Goal: Book appointment/travel/reservation

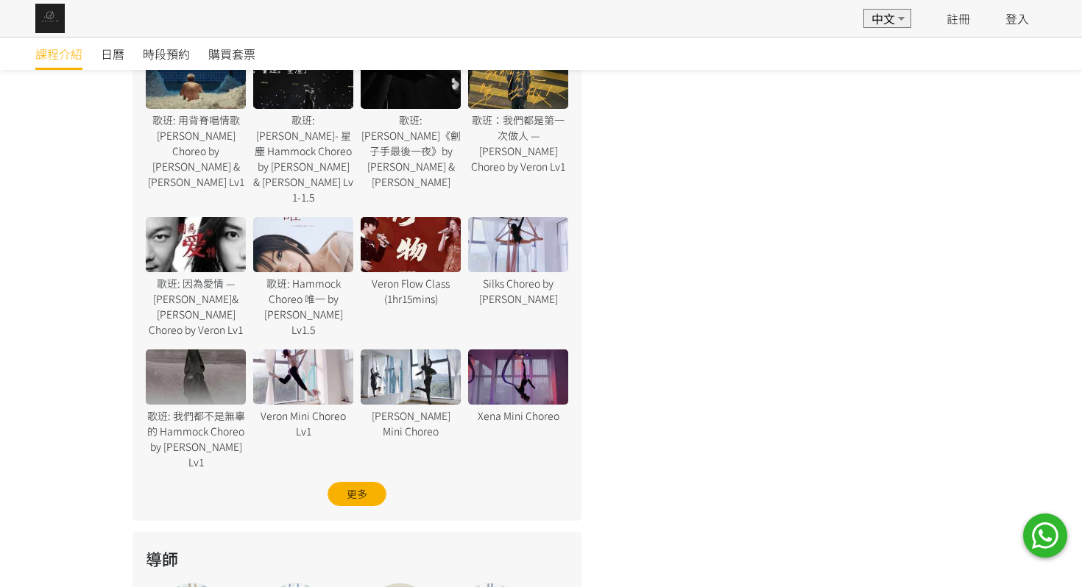
scroll to position [959, 0]
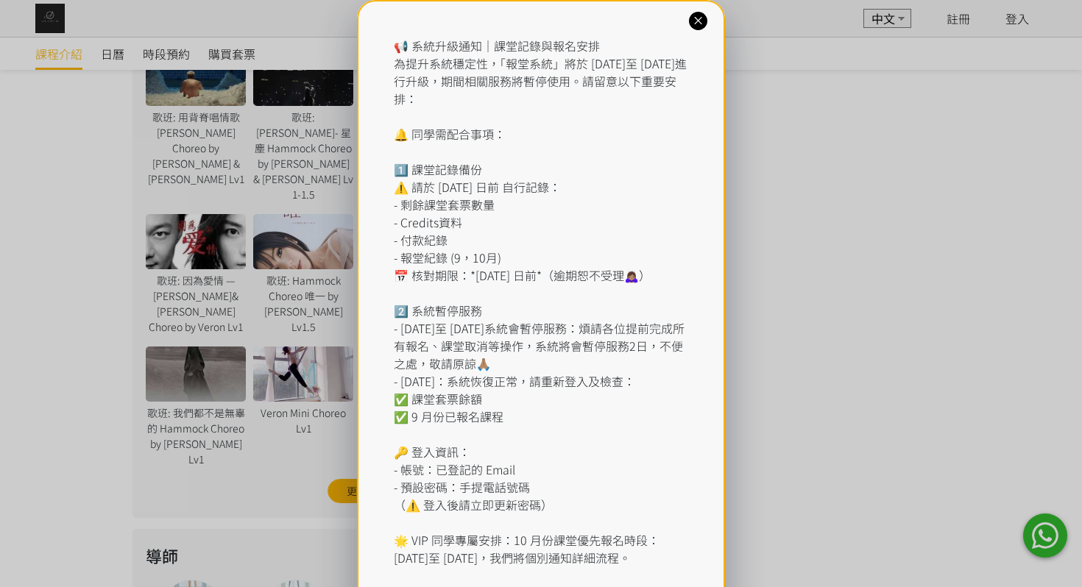
click at [162, 51] on div "📢 系統升級通知｜課堂記錄與報名安排 為提升系統穩定性，「報堂系統」將於 2025 年 9 月 1 日至 2 日進行升級，期間相關服務將暫停使用。請留意以下重…" at bounding box center [541, 328] width 1082 height 657
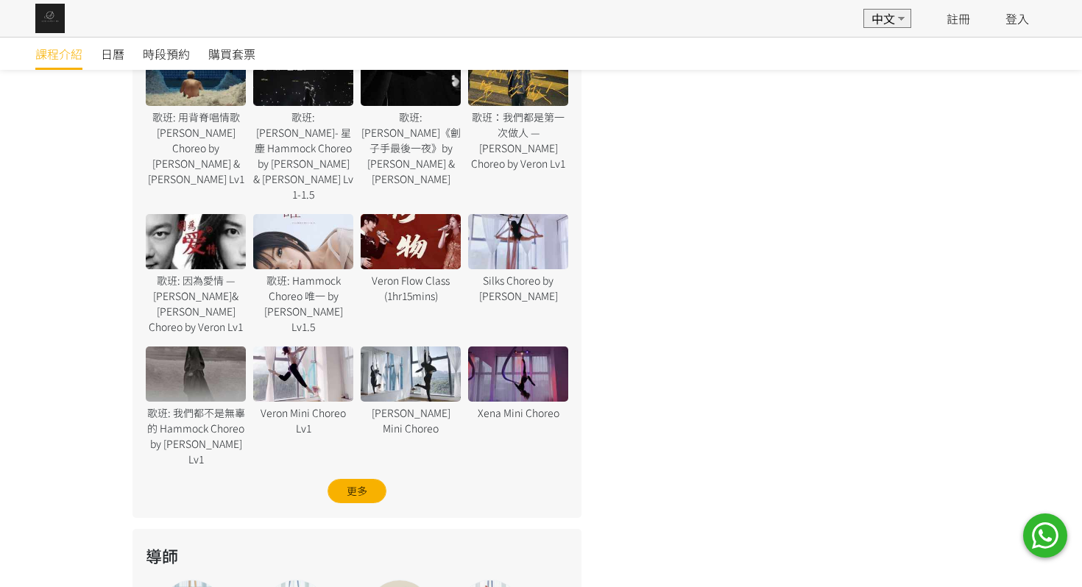
click at [162, 51] on div at bounding box center [541, 293] width 1082 height 587
click at [162, 52] on span "時段預約" at bounding box center [166, 54] width 47 height 18
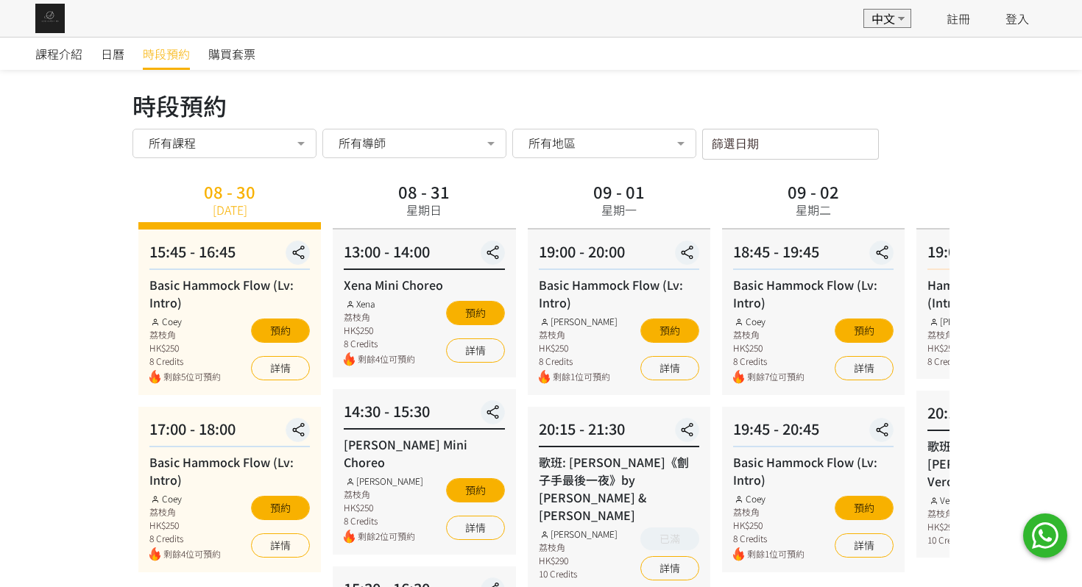
click at [729, 133] on input "篩選日期" at bounding box center [790, 144] width 177 height 31
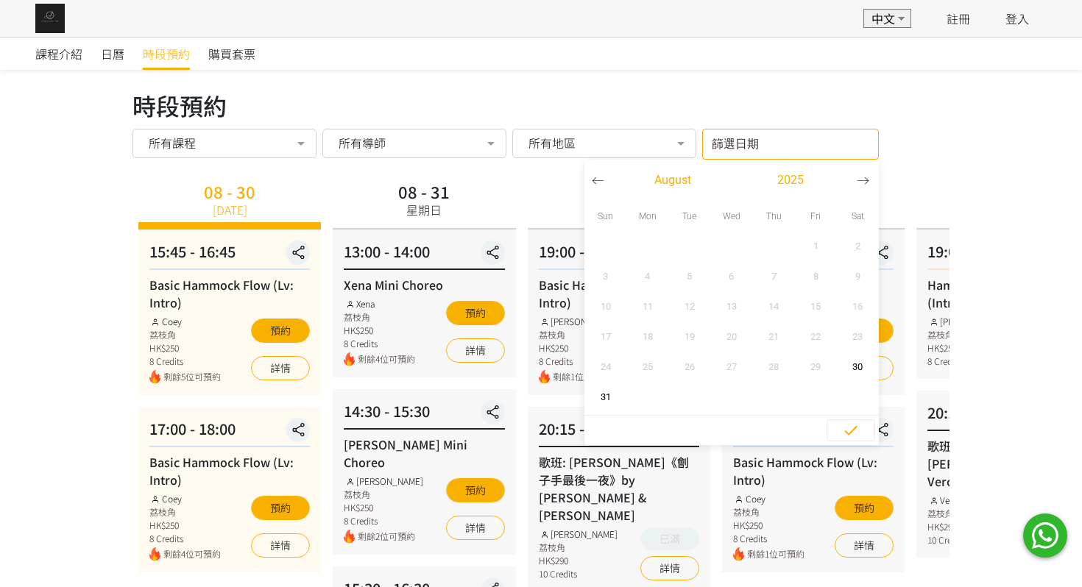
click at [729, 133] on input "篩選日期" at bounding box center [790, 144] width 177 height 31
click at [925, 146] on div "時段預約 所有課程 所有課程 Basic Hammock Flow (Lv: Intro) Xena Mini Choreo [PERSON_NAME] Mi…" at bounding box center [540, 144] width 817 height 31
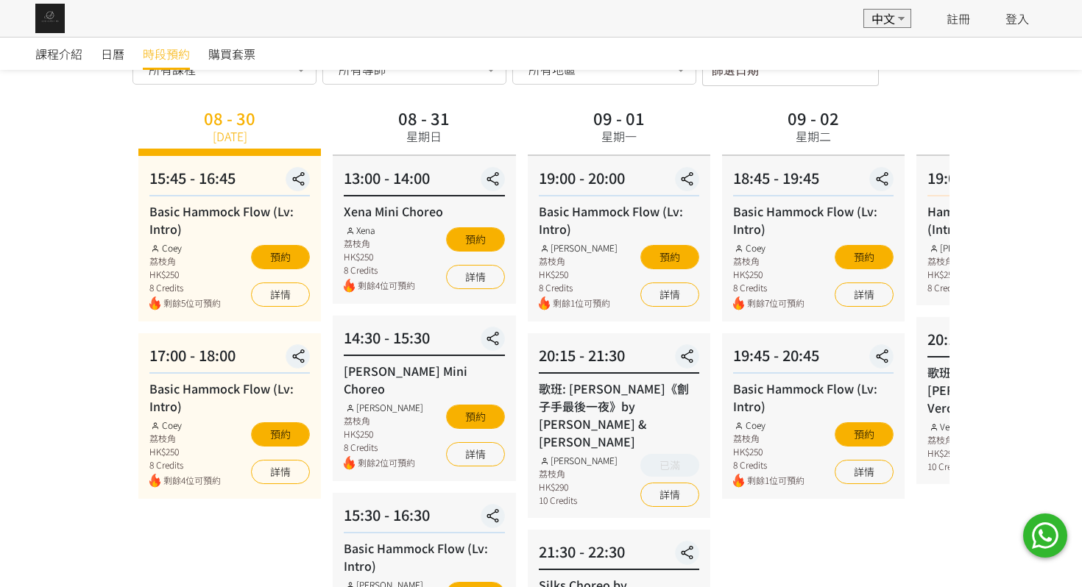
scroll to position [61, 0]
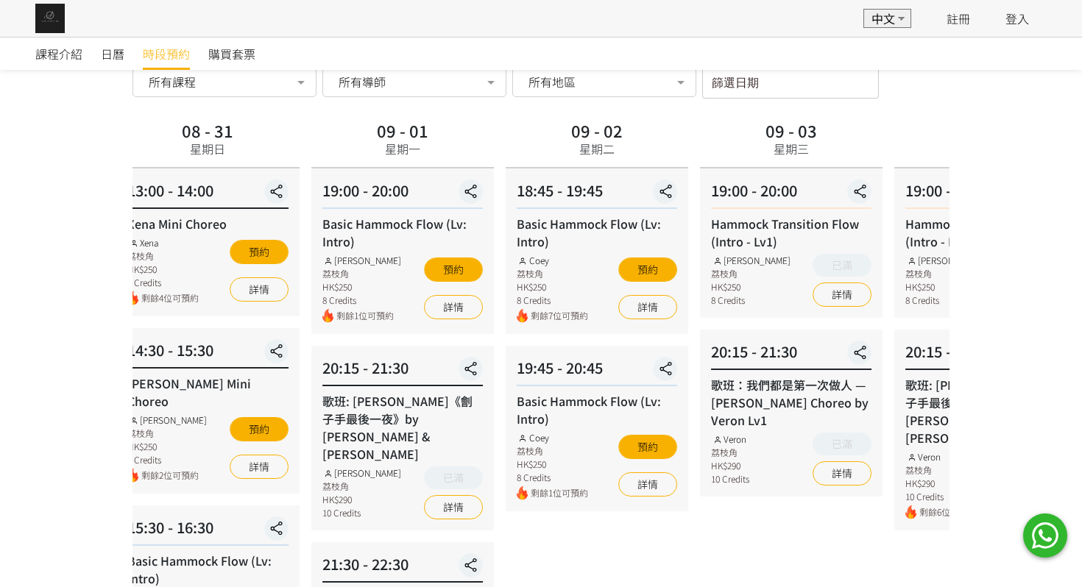
click at [579, 311] on span "剩餘7位可預約" at bounding box center [559, 316] width 57 height 14
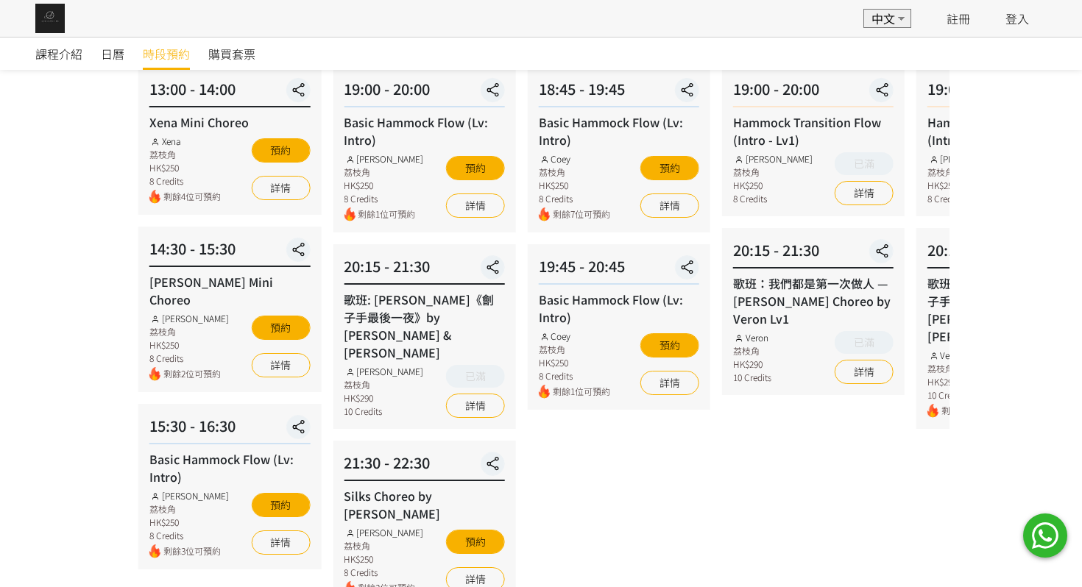
scroll to position [164, 0]
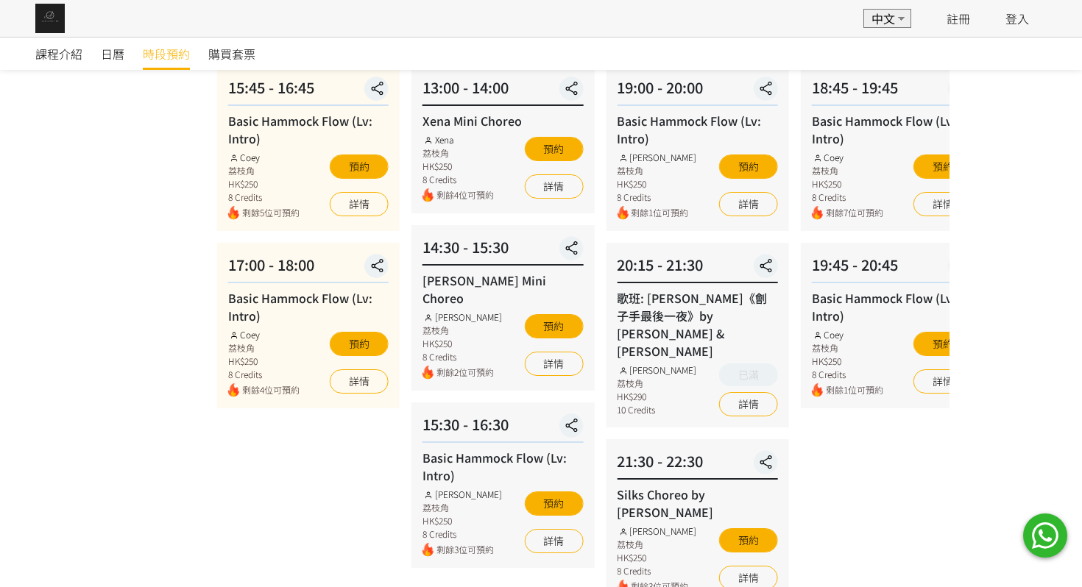
click at [634, 411] on div "08 - 30 [DATE] 15:45 - 16:45 Basic Hammock Flow (Lv: Intro) Coey 荔枝角 HK$250 8 C…" at bounding box center [619, 309] width 817 height 592
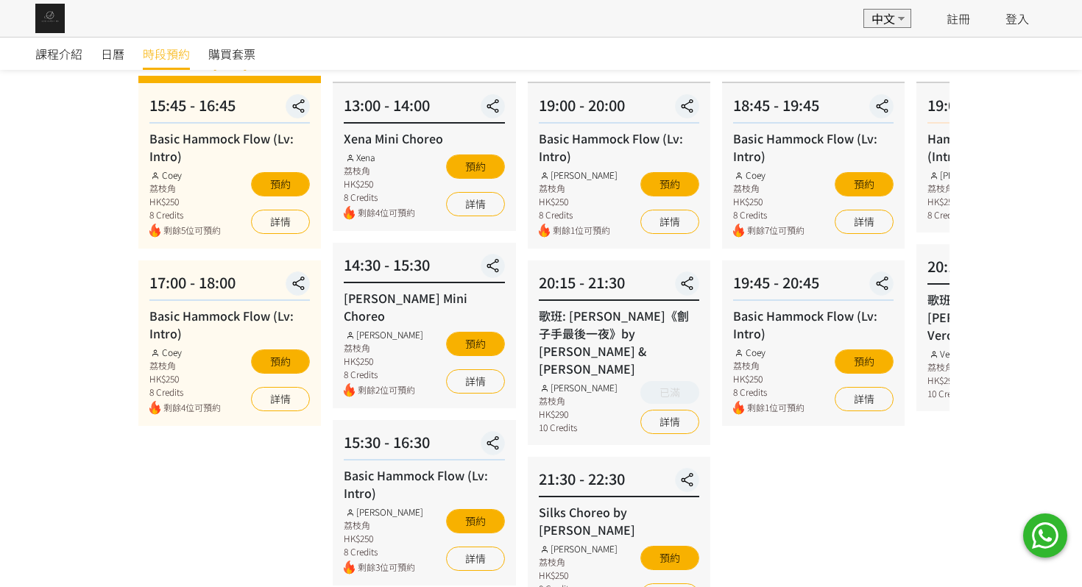
scroll to position [145, 0]
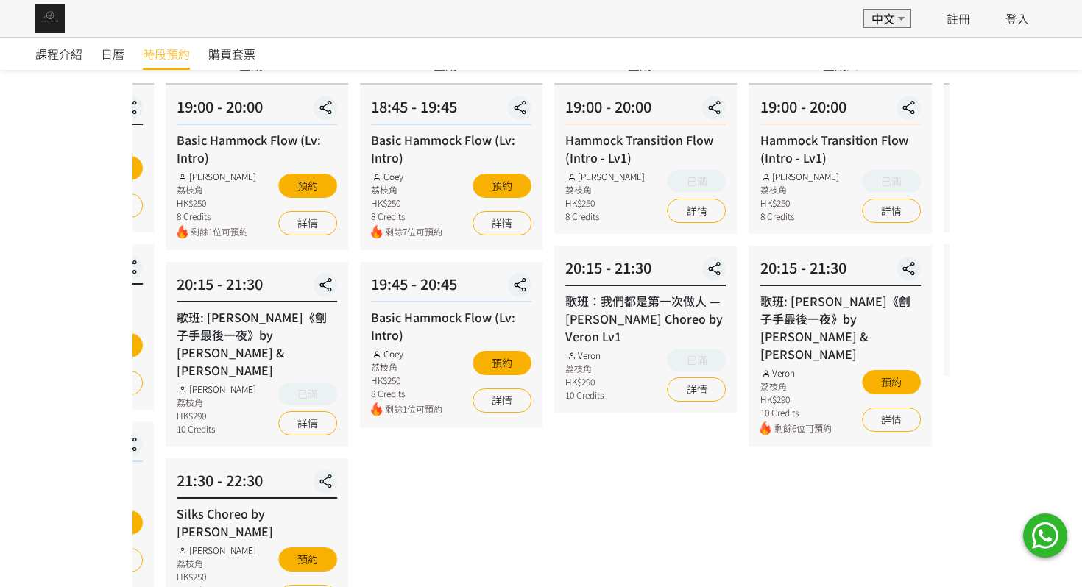
click at [449, 363] on div "Basic Hammock Flow (Lv: Intro) Coey 荔枝角 HK$250 8 Credits 剩餘1位可預約 預約 詳情" at bounding box center [451, 362] width 160 height 108
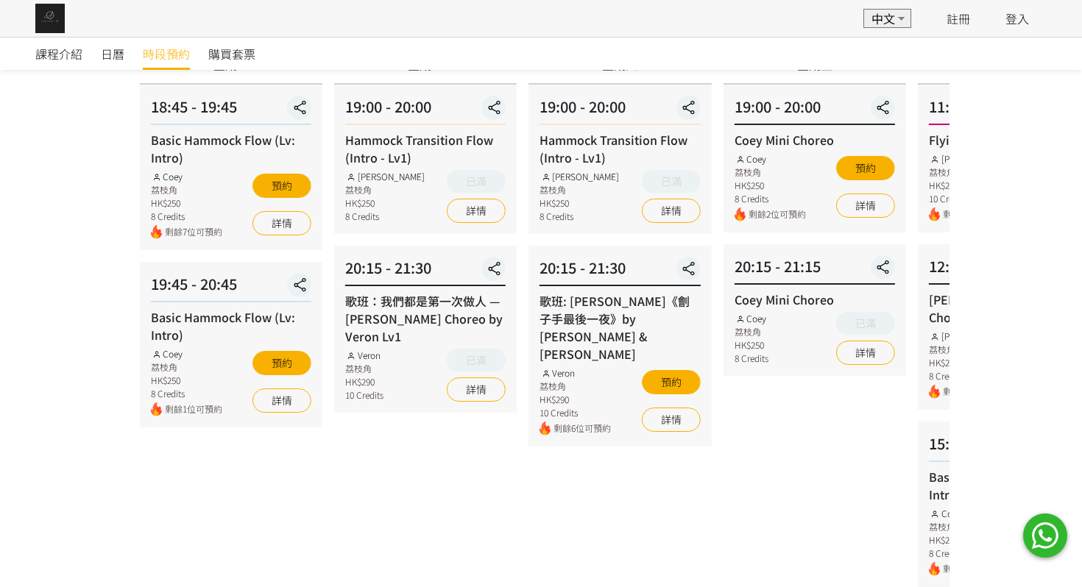
click at [592, 232] on div "09 - 04 星期四 19:00 - 20:00 Hammock Transition Flow (Intro - Lv1) [PERSON_NAME] 荔…" at bounding box center [620, 398] width 194 height 732
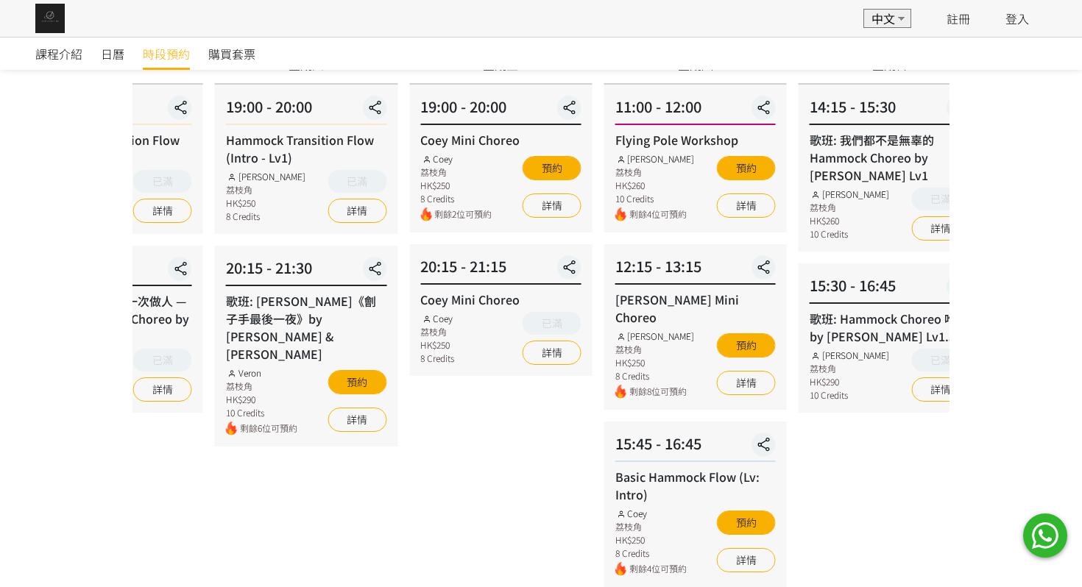
click at [483, 251] on div "09 - 05 星期五 19:00 - 20:00 Coey Mini Choreo Coey 荔枝角 HK$250 8 Credits 剩餘2位可預約 預約…" at bounding box center [500, 398] width 194 height 732
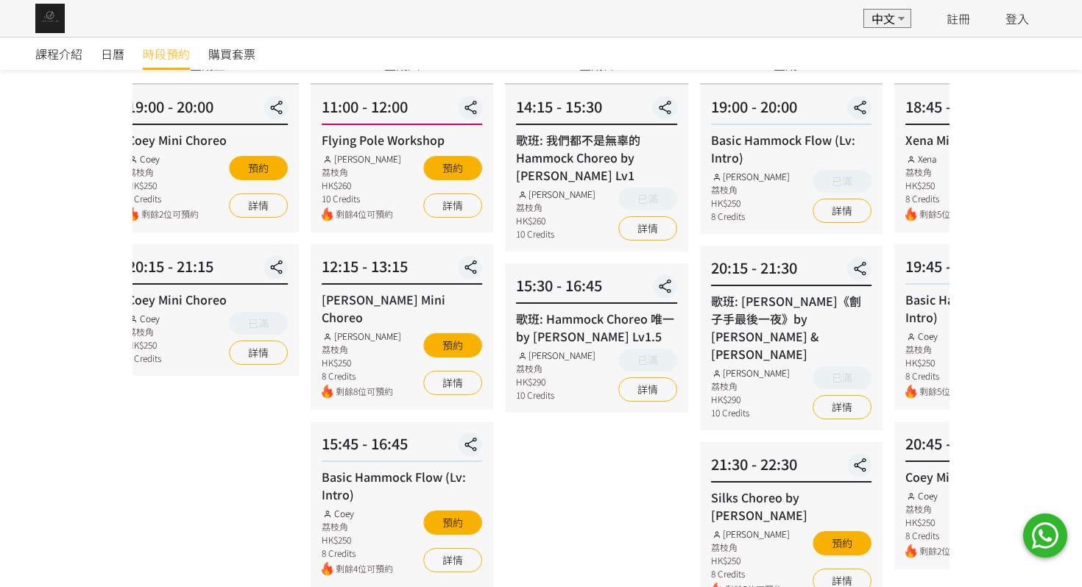
click at [381, 276] on div "12:15 - 13:15" at bounding box center [402, 269] width 160 height 29
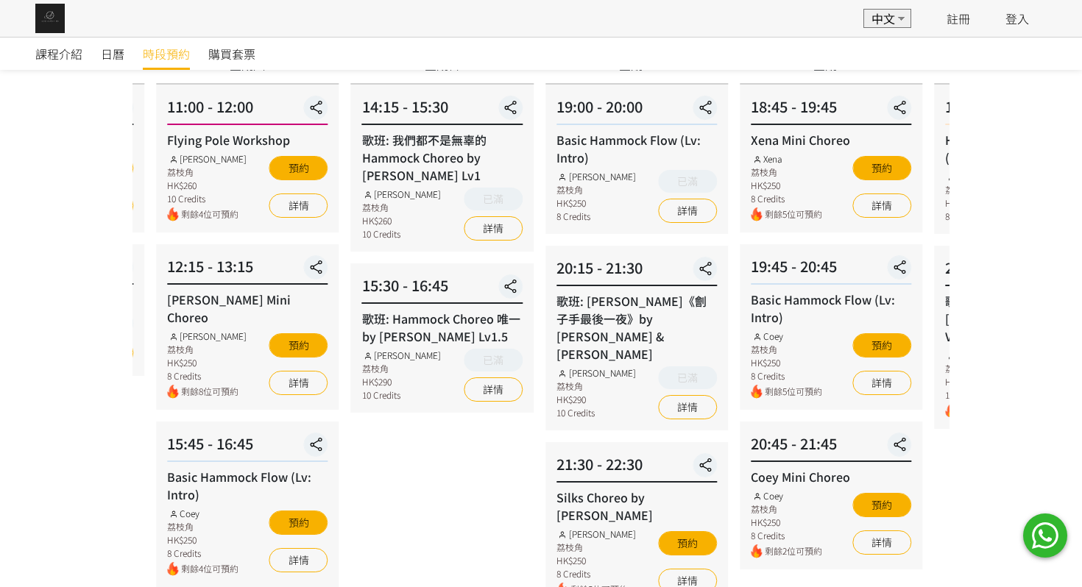
click at [649, 258] on div "20:15 - 21:30" at bounding box center [636, 271] width 160 height 29
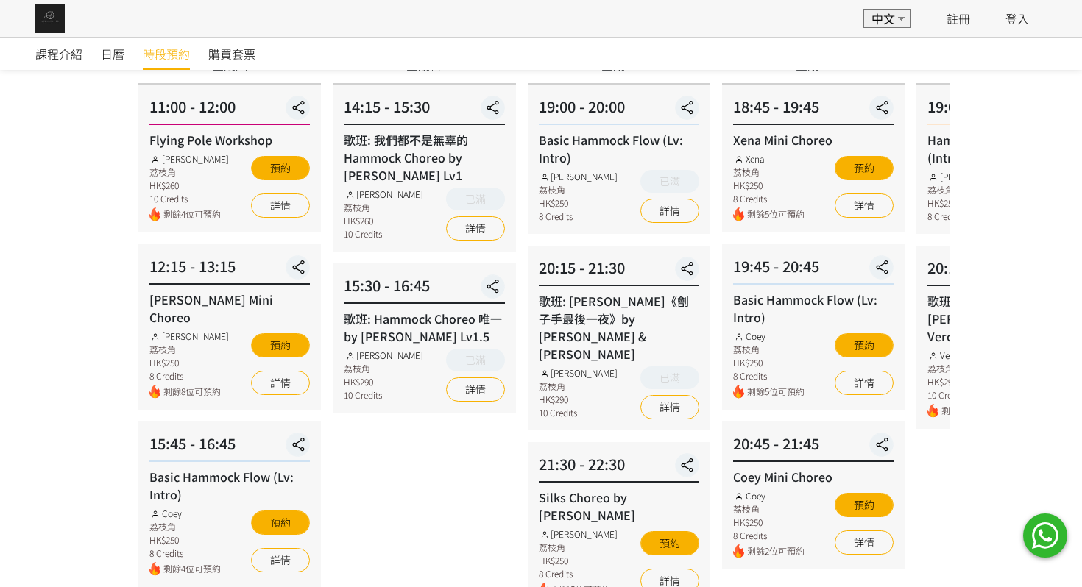
scroll to position [97, 0]
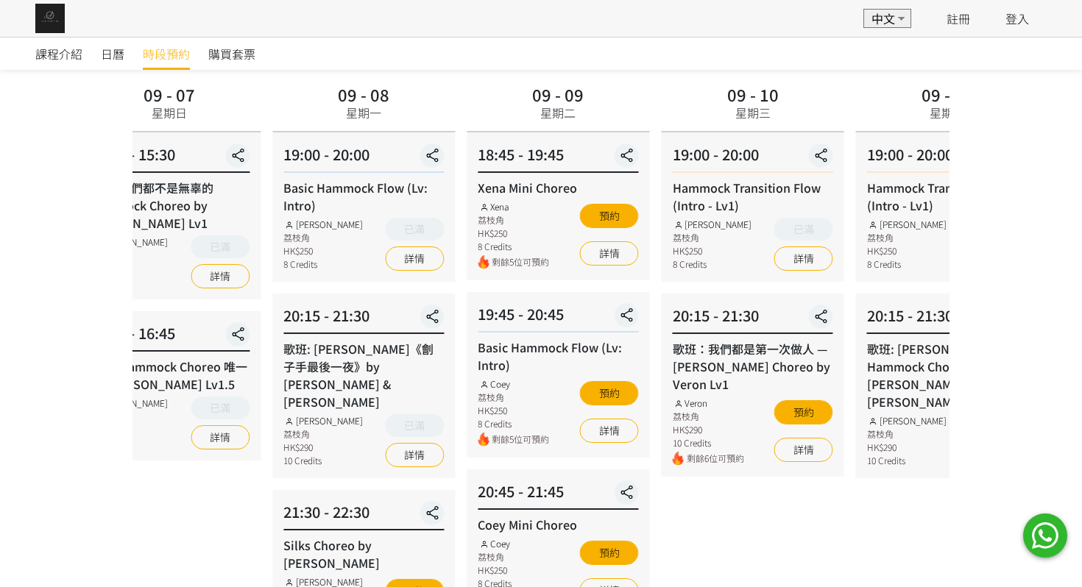
click at [556, 233] on div "Xena 荔枝角 HK$250 8 Credits 剩餘5位可預約 預約 詳情" at bounding box center [558, 234] width 160 height 69
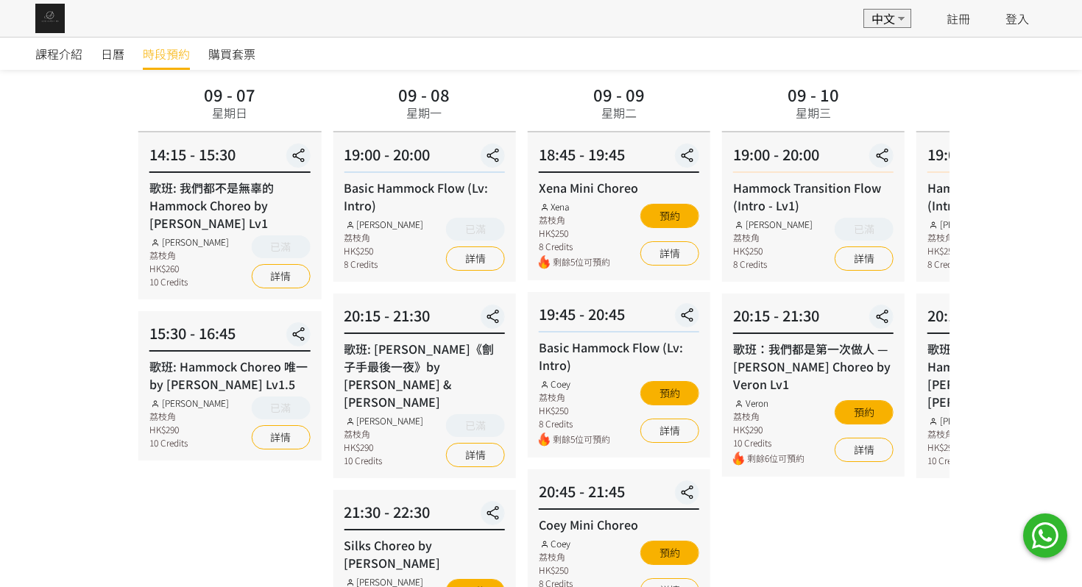
click at [979, 237] on div "課程介紹 日曆 時段預約 購買套票 時段預約 時段預約 所有課程 所有課程 Basic Hammock Flow (Lv: Intro) Xena Mini …" at bounding box center [541, 418] width 1082 height 956
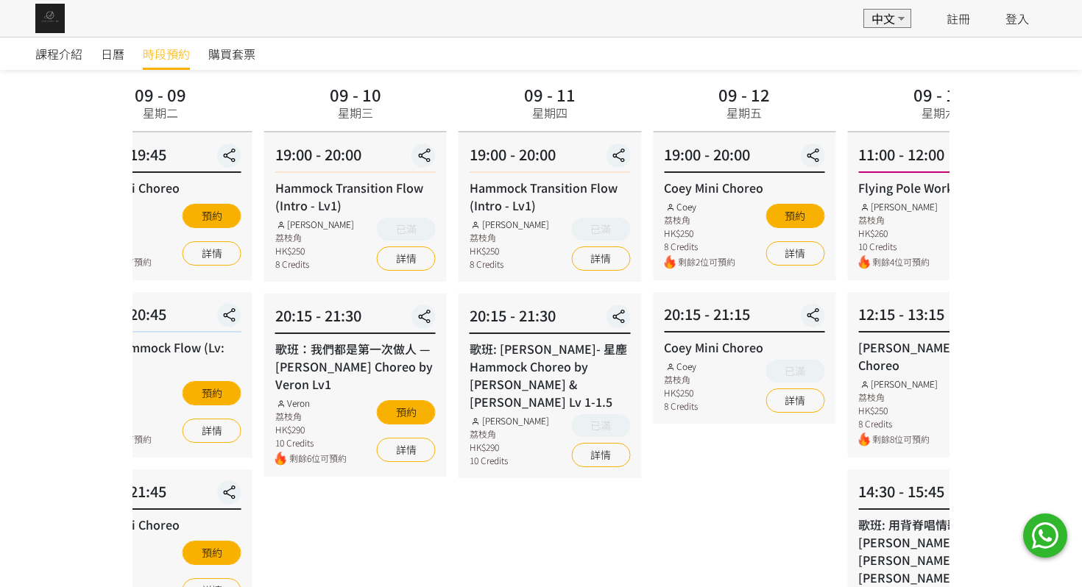
click at [470, 231] on div "[PERSON_NAME] 荔枝角 HK$250 8 Credits" at bounding box center [509, 244] width 79 height 53
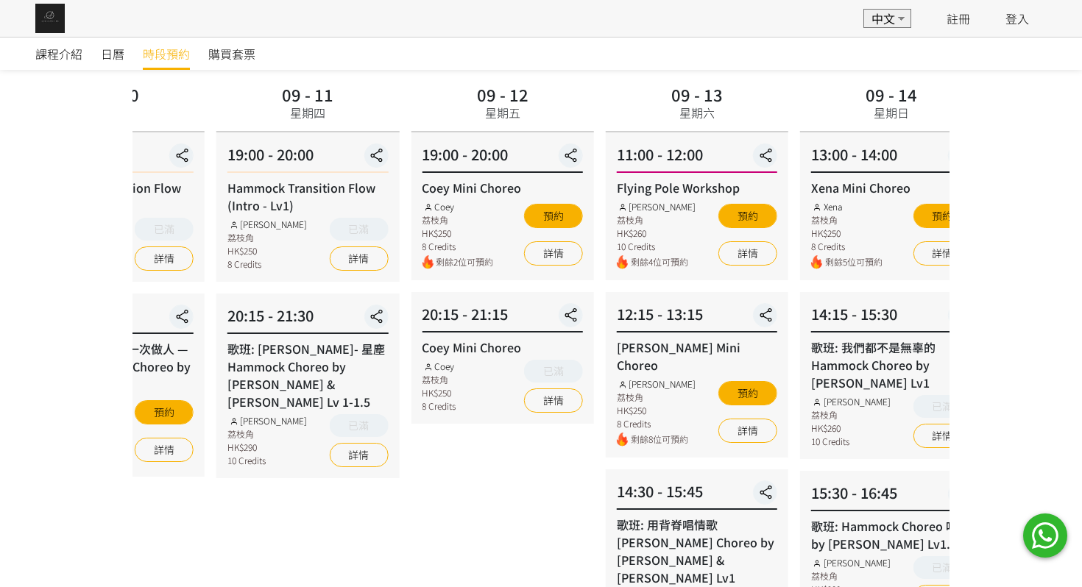
click at [461, 241] on div "8 Credits" at bounding box center [457, 246] width 71 height 13
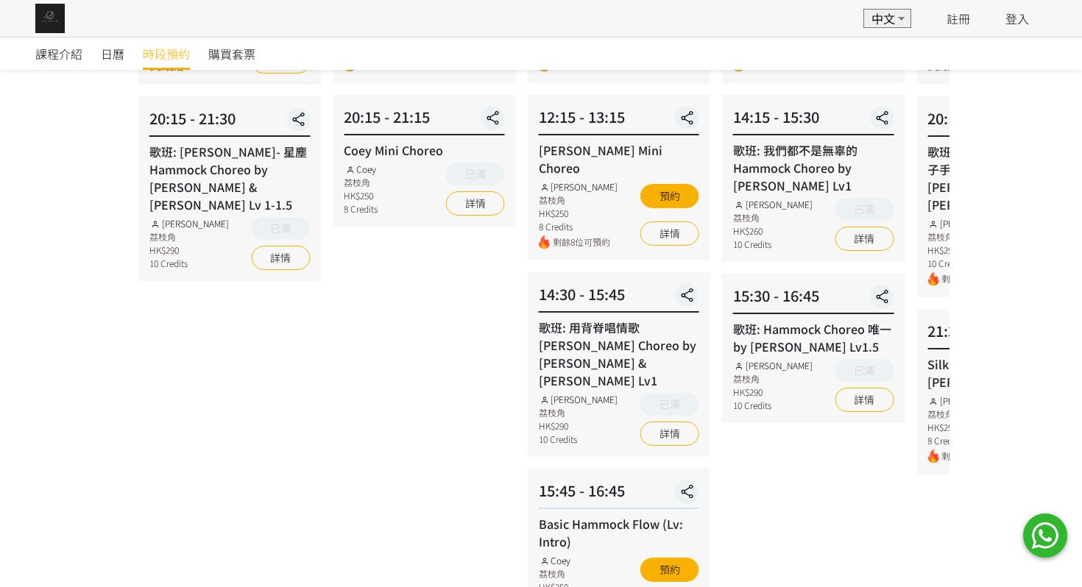
scroll to position [291, 0]
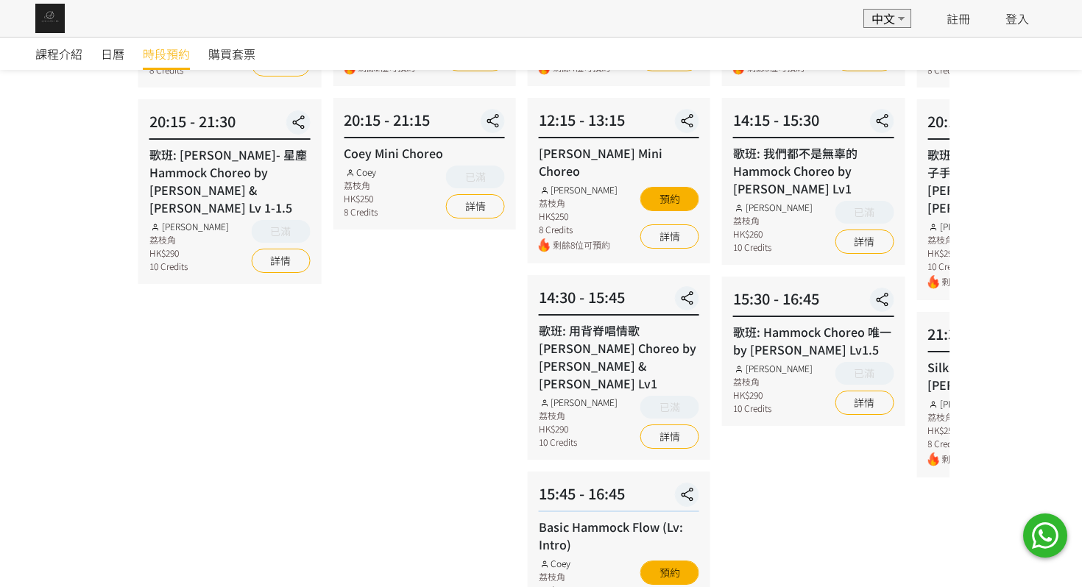
click at [733, 215] on div "荔枝角" at bounding box center [772, 220] width 79 height 13
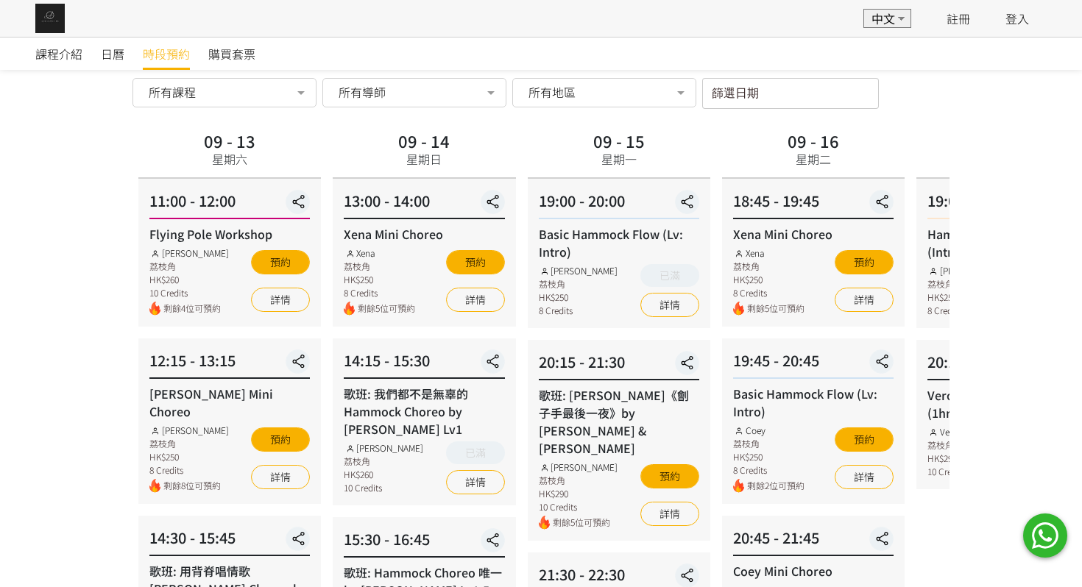
scroll to position [29, 0]
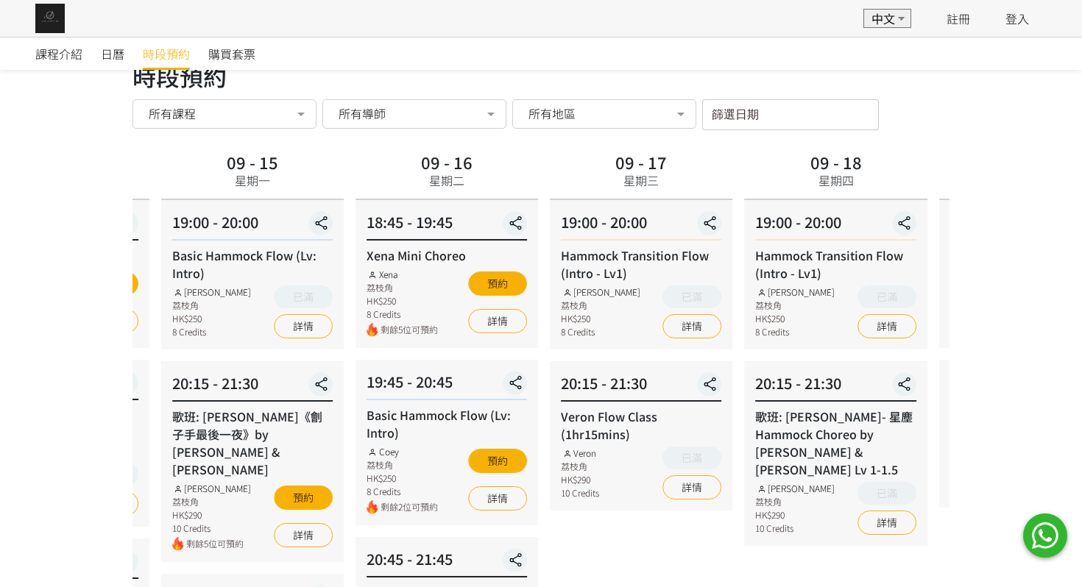
click at [381, 252] on div "18:45 - 19:45 Xena Mini Choreo Xena 荔枝角 HK$250 8 Credits 剩餘5位可預約 預約 詳情" at bounding box center [447, 274] width 183 height 148
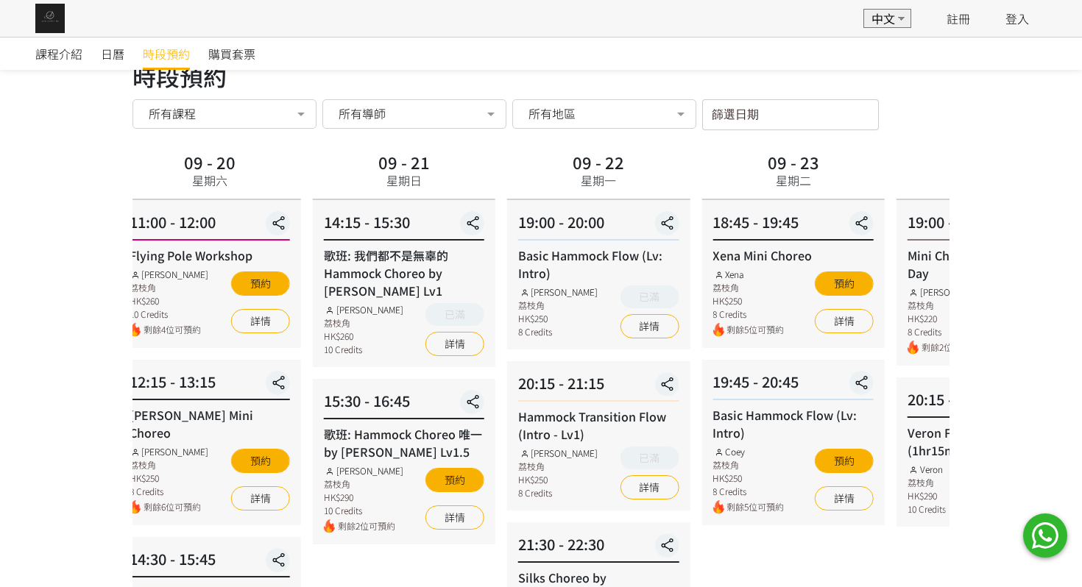
click at [421, 262] on div "14:15 - 15:30 歌班: 我們都不是無辜的 Hammock Choreo by [PERSON_NAME] Lv1 [PERSON_NAME] 荔枝…" at bounding box center [404, 283] width 183 height 167
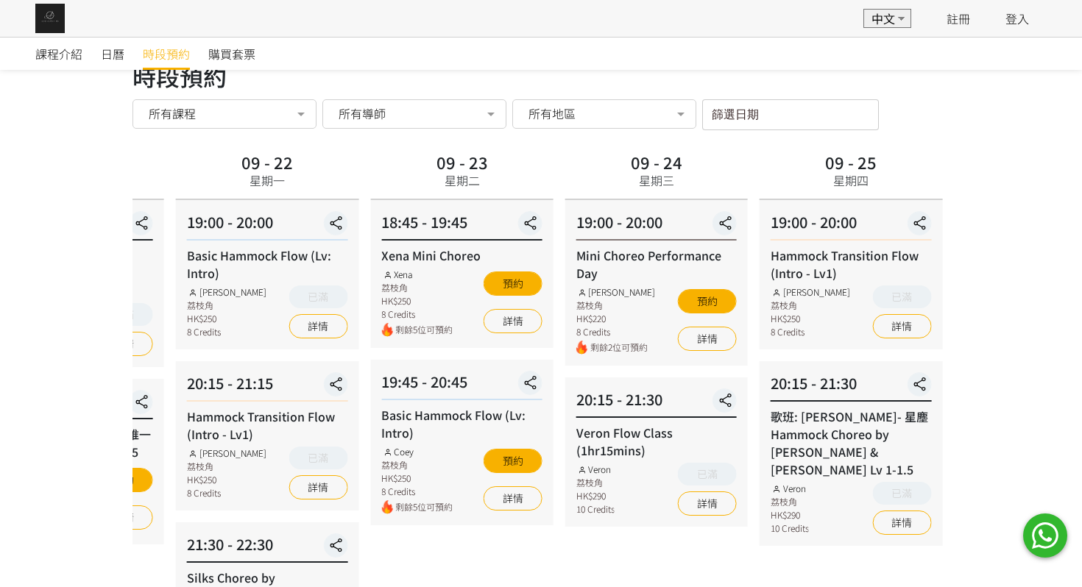
click at [381, 286] on div "Xena 荔枝角 HK$250 8 Credits" at bounding box center [416, 294] width 71 height 53
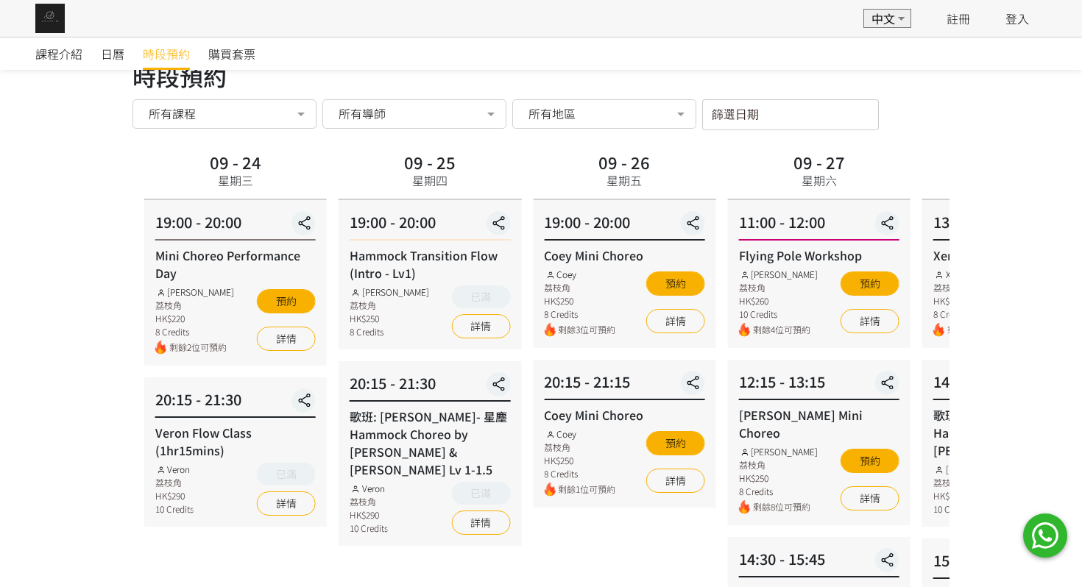
click at [306, 291] on form "預約" at bounding box center [286, 301] width 59 height 24
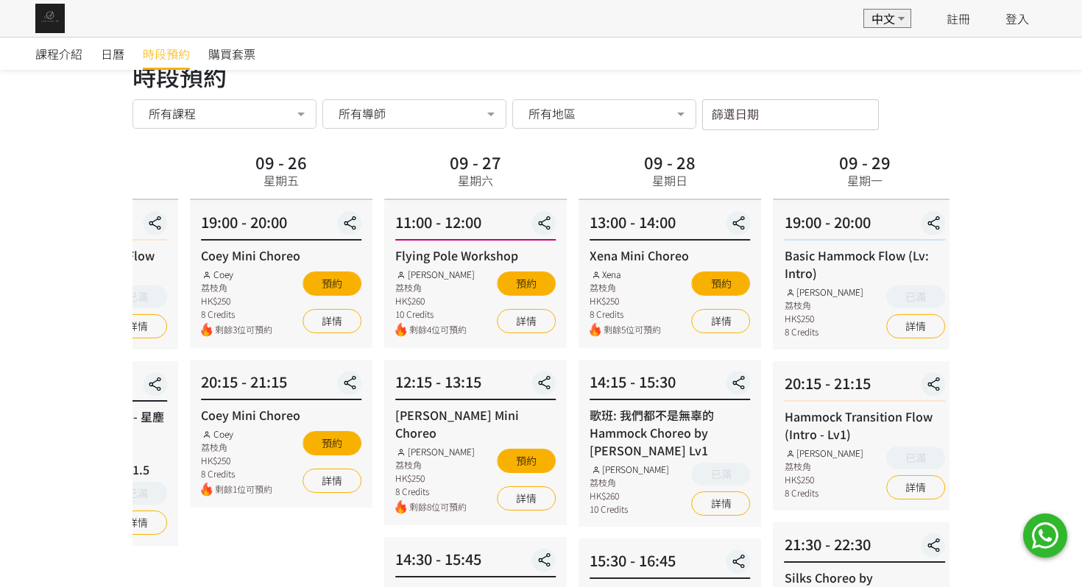
drag, startPoint x: 651, startPoint y: 278, endPoint x: 314, endPoint y: 297, distance: 338.4
click at [314, 297] on div "預約 詳情" at bounding box center [332, 302] width 59 height 69
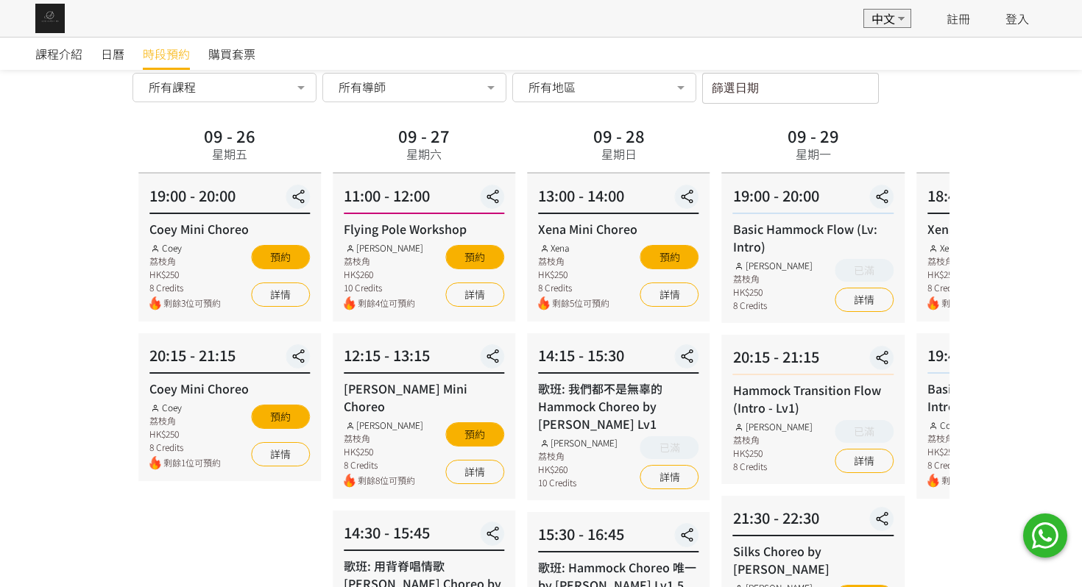
scroll to position [22, 0]
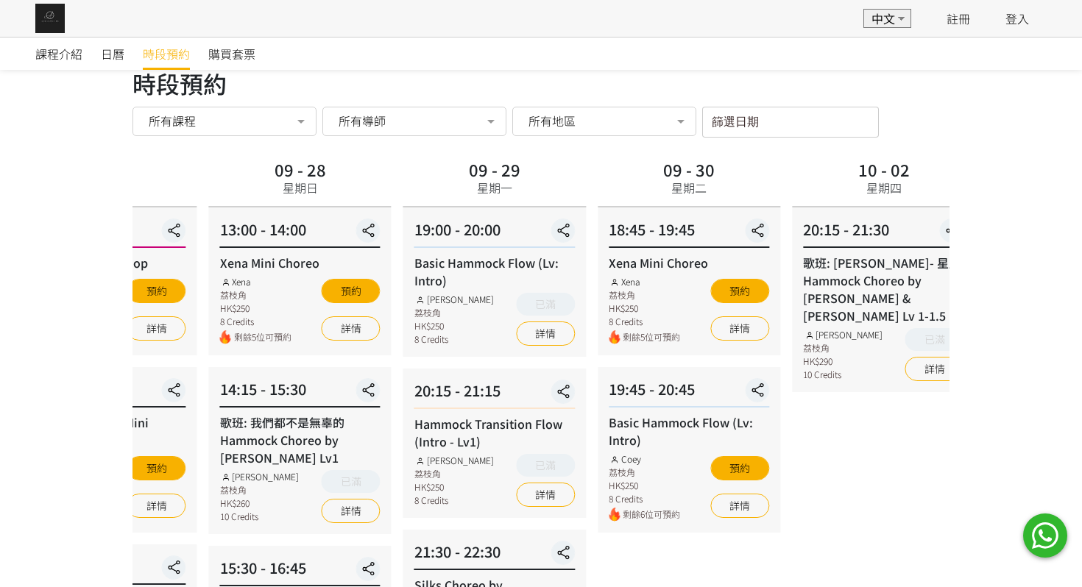
click at [403, 273] on div "19:00 - 20:00 Basic Hammock Flow (Lv: Intro) [PERSON_NAME] 荔枝角 HK$250 8 Credits…" at bounding box center [494, 282] width 183 height 149
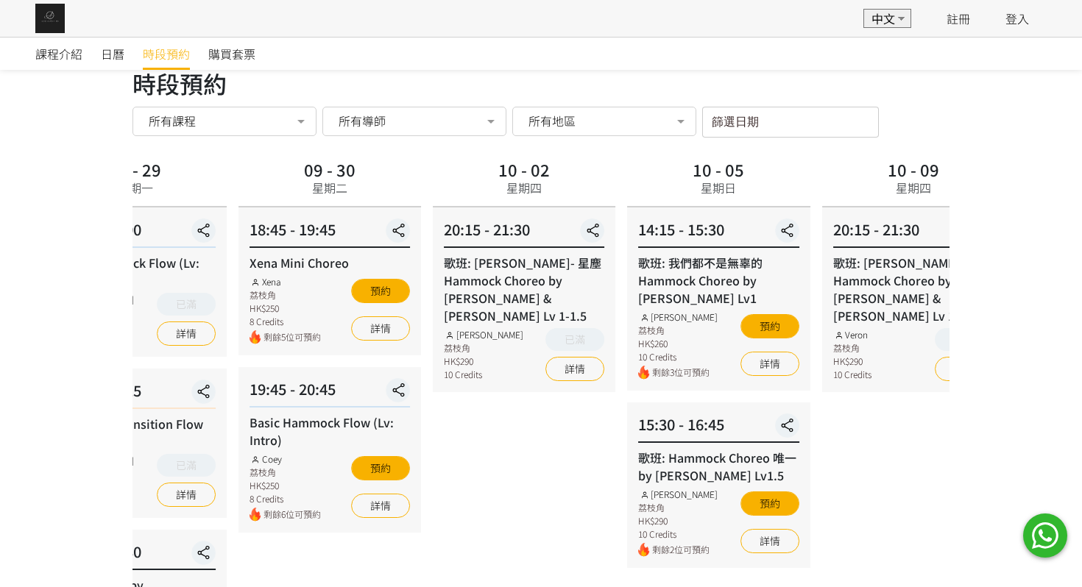
click at [711, 286] on div "歌班: 我們都不是無辜的 Hammock Choreo by [PERSON_NAME] Lv1" at bounding box center [718, 280] width 160 height 53
